Goal: Find specific page/section: Find specific page/section

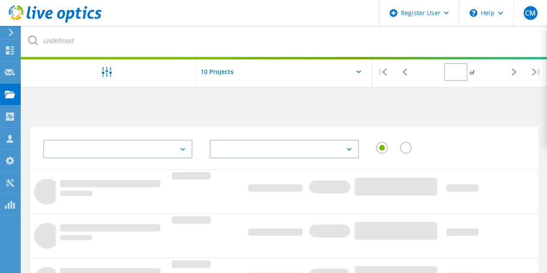
type input "1"
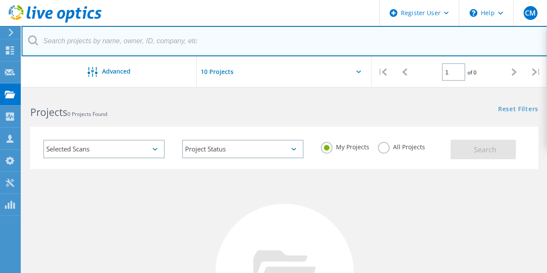
click at [93, 34] on input "text" at bounding box center [285, 41] width 526 height 30
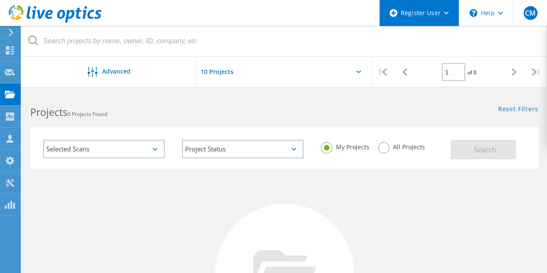
click at [421, 19] on div "Register User" at bounding box center [419, 13] width 79 height 26
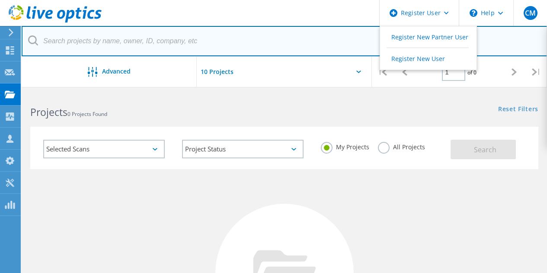
click at [167, 51] on input "text" at bounding box center [285, 41] width 526 height 30
paste input "2648512"
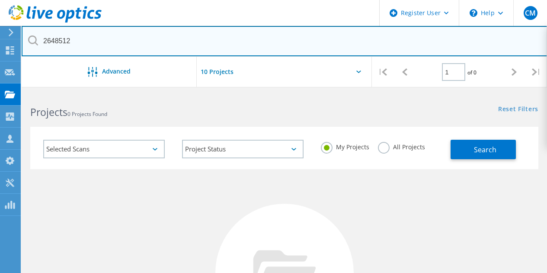
type input "2648512"
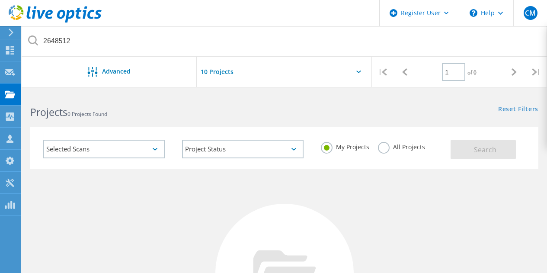
click at [221, 71] on input "text" at bounding box center [240, 72] width 87 height 30
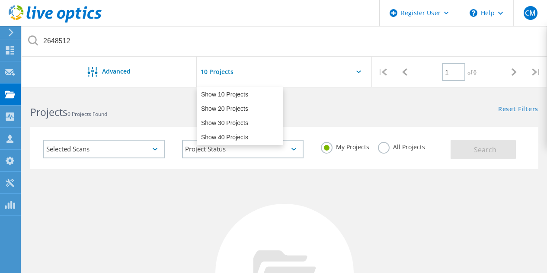
scroll to position [156, 0]
